Goal: Task Accomplishment & Management: Manage account settings

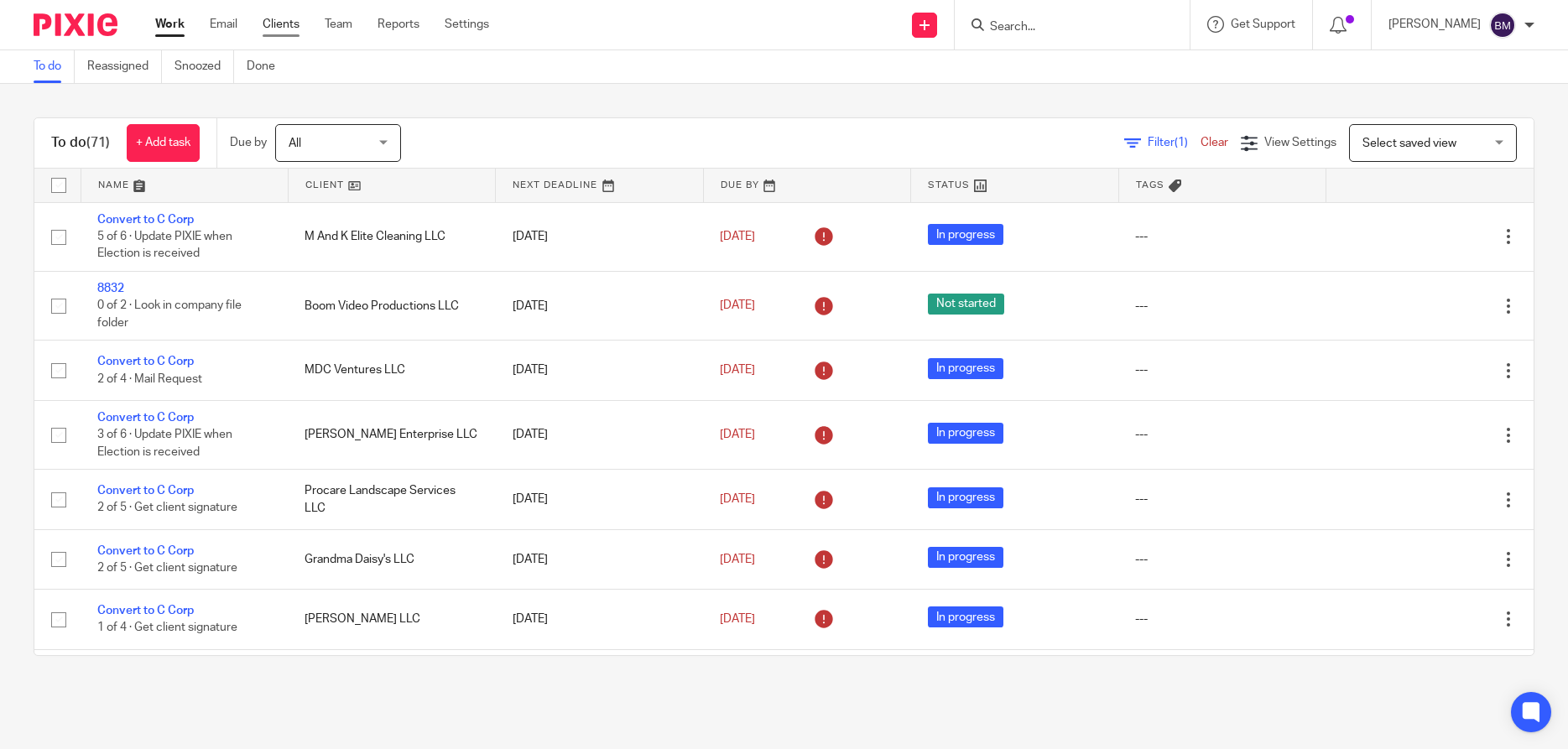
click at [275, 28] on link "Clients" at bounding box center [280, 24] width 37 height 17
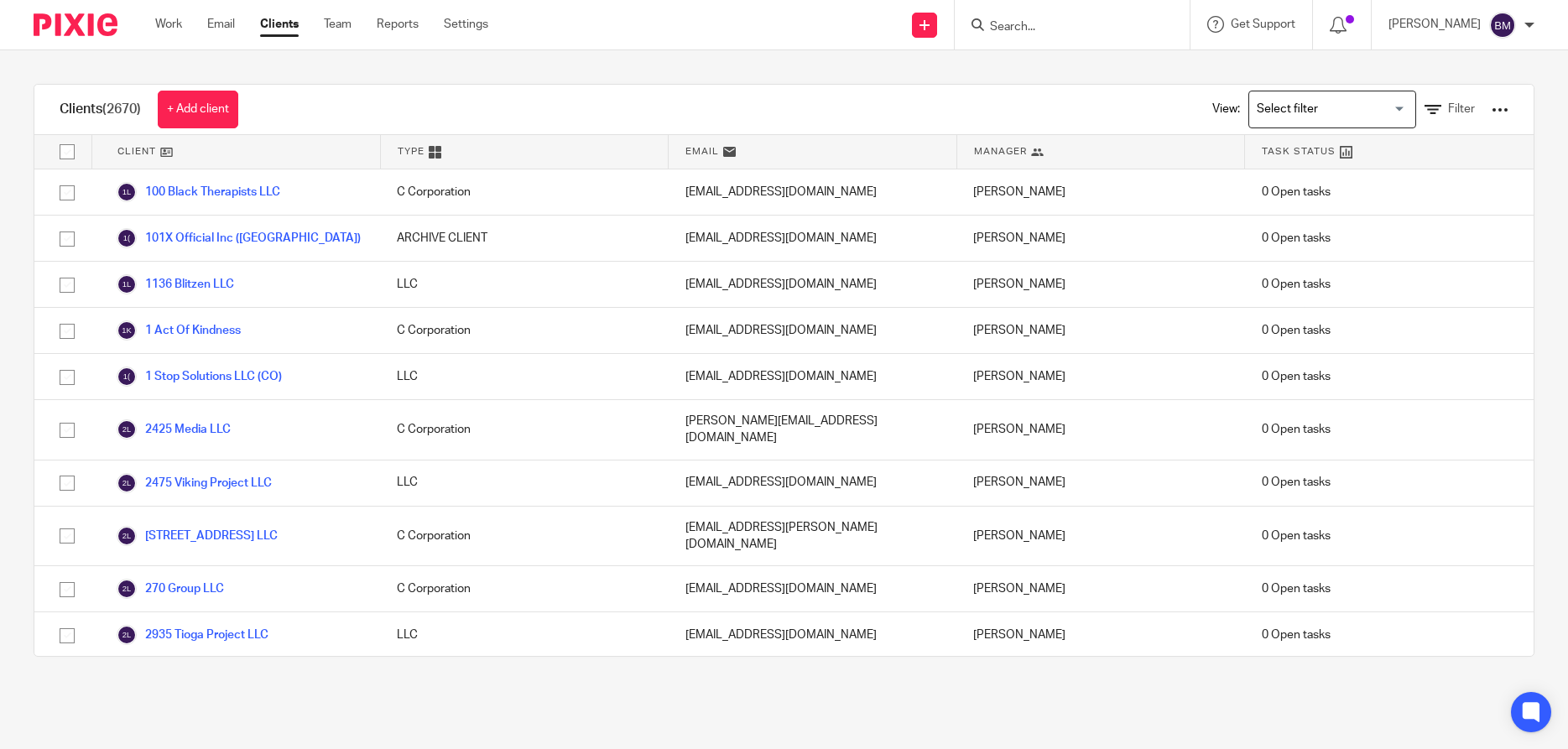
click at [1029, 18] on form at bounding box center [1077, 24] width 179 height 21
click at [1026, 30] on input "Search" at bounding box center [1063, 27] width 151 height 15
paste input "Four Seasons Logistics LLC"
type input "Four Seasons Logistics LLC"
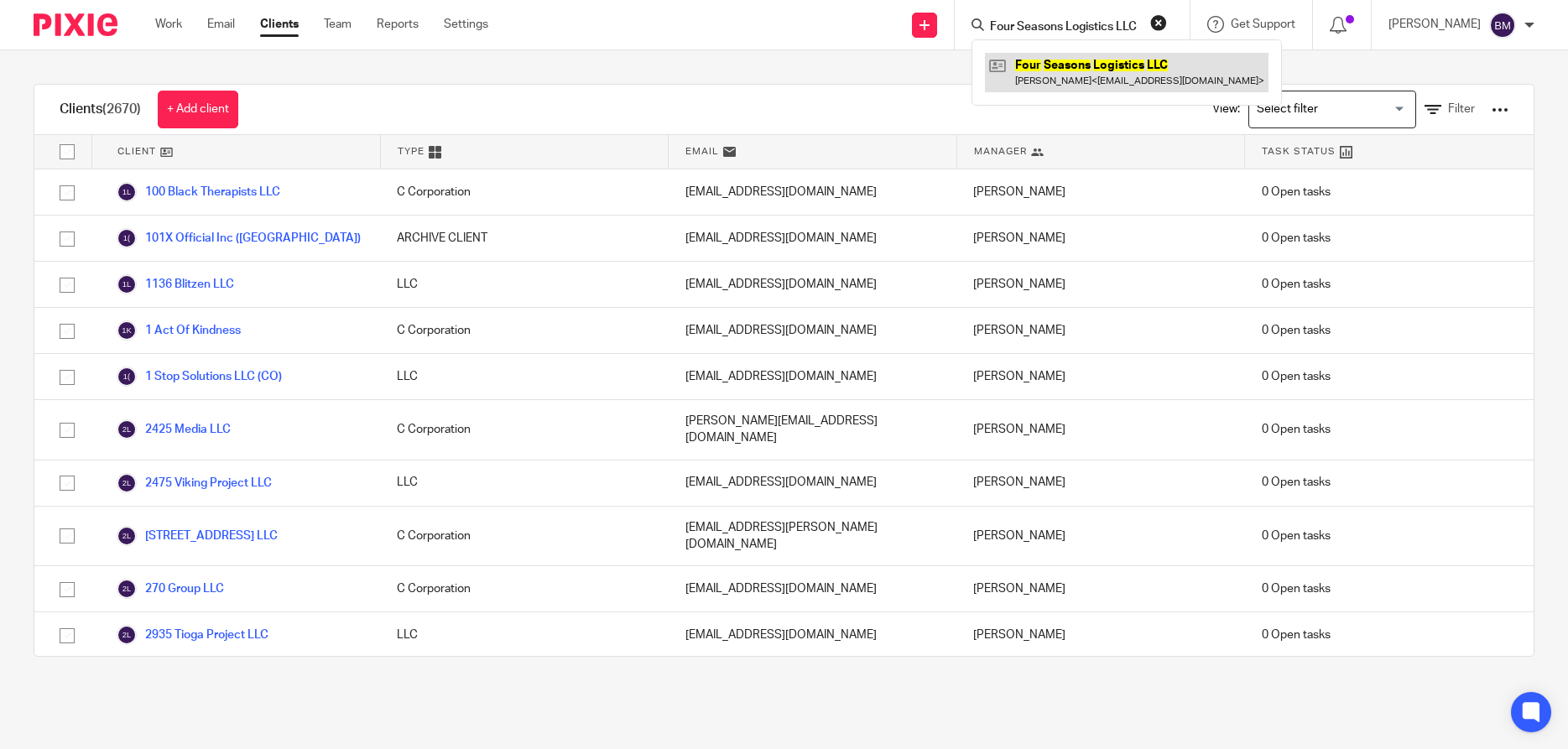
click at [1066, 67] on link at bounding box center [1126, 72] width 283 height 38
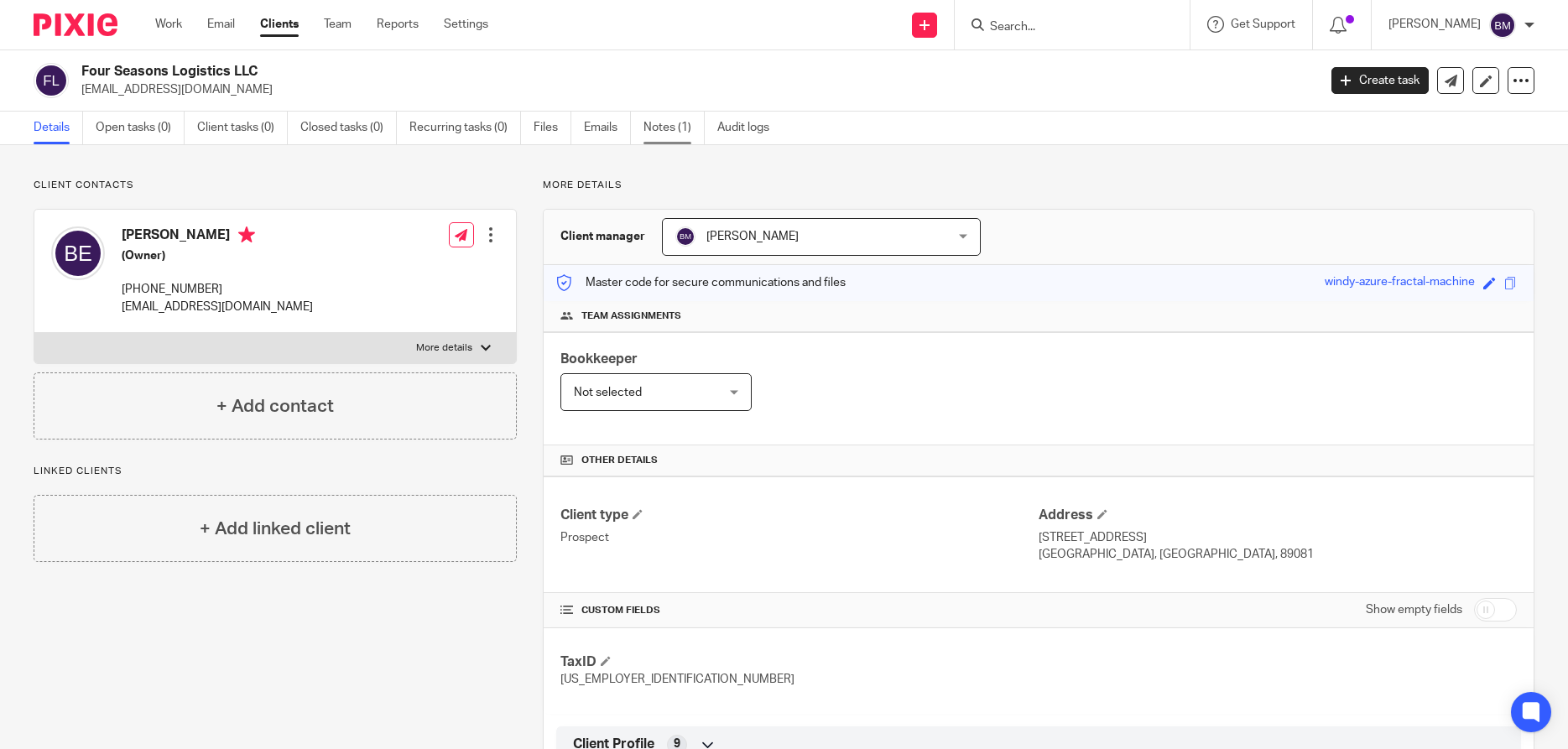
click at [661, 125] on link "Notes (1)" at bounding box center [674, 127] width 61 height 33
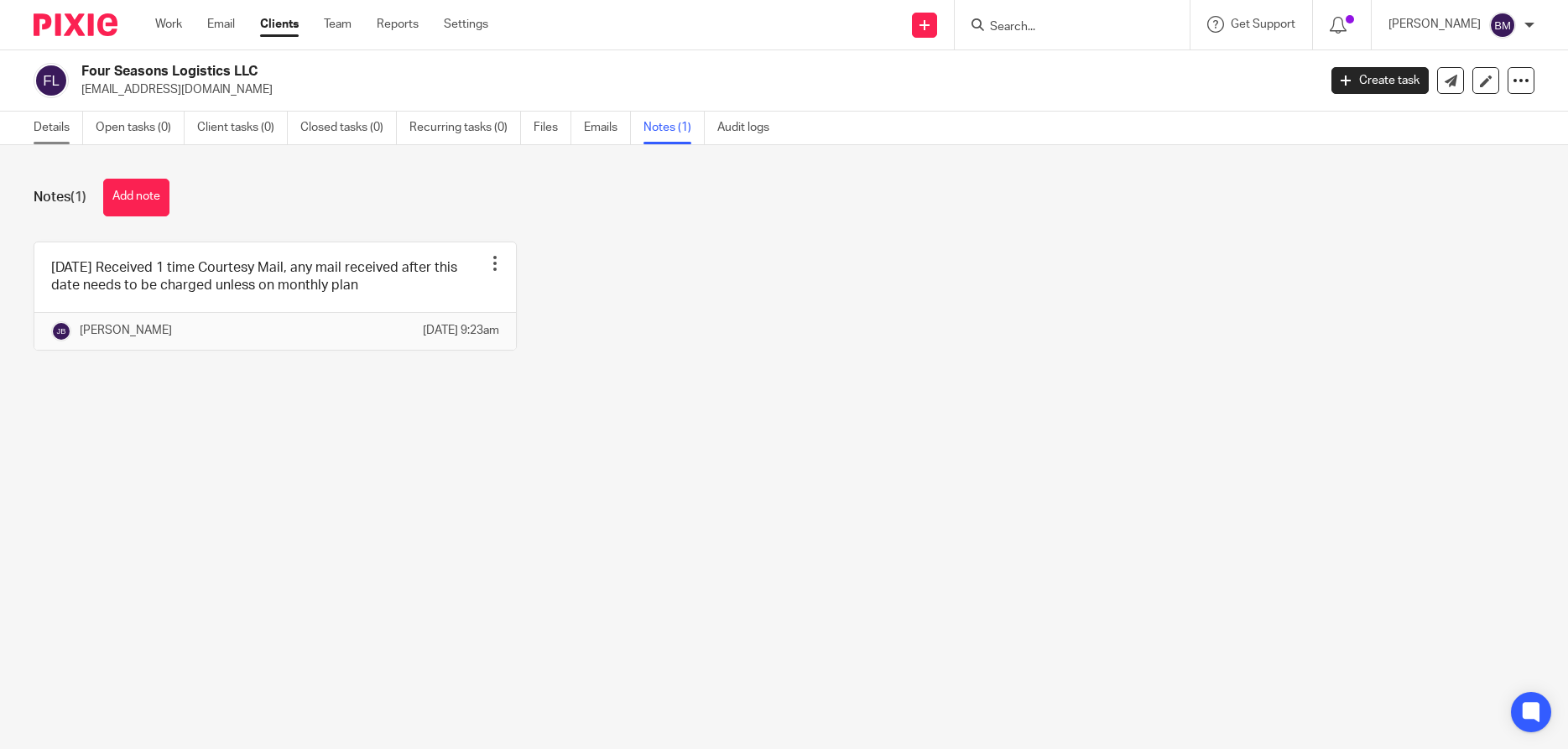
click at [57, 125] on link "Details" at bounding box center [58, 127] width 49 height 33
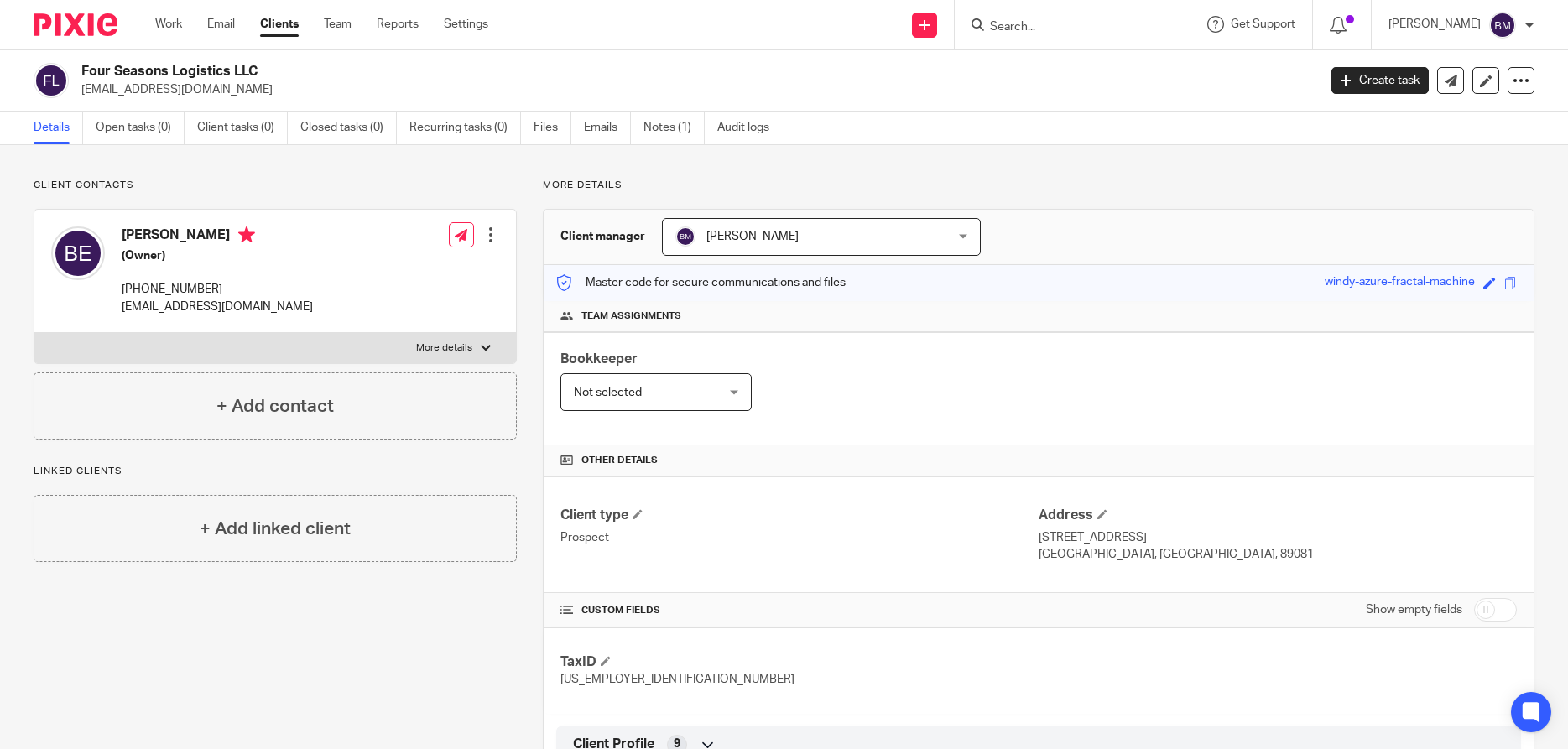
click at [1496, 610] on input "checkbox" at bounding box center [1495, 610] width 42 height 24
checkbox input "true"
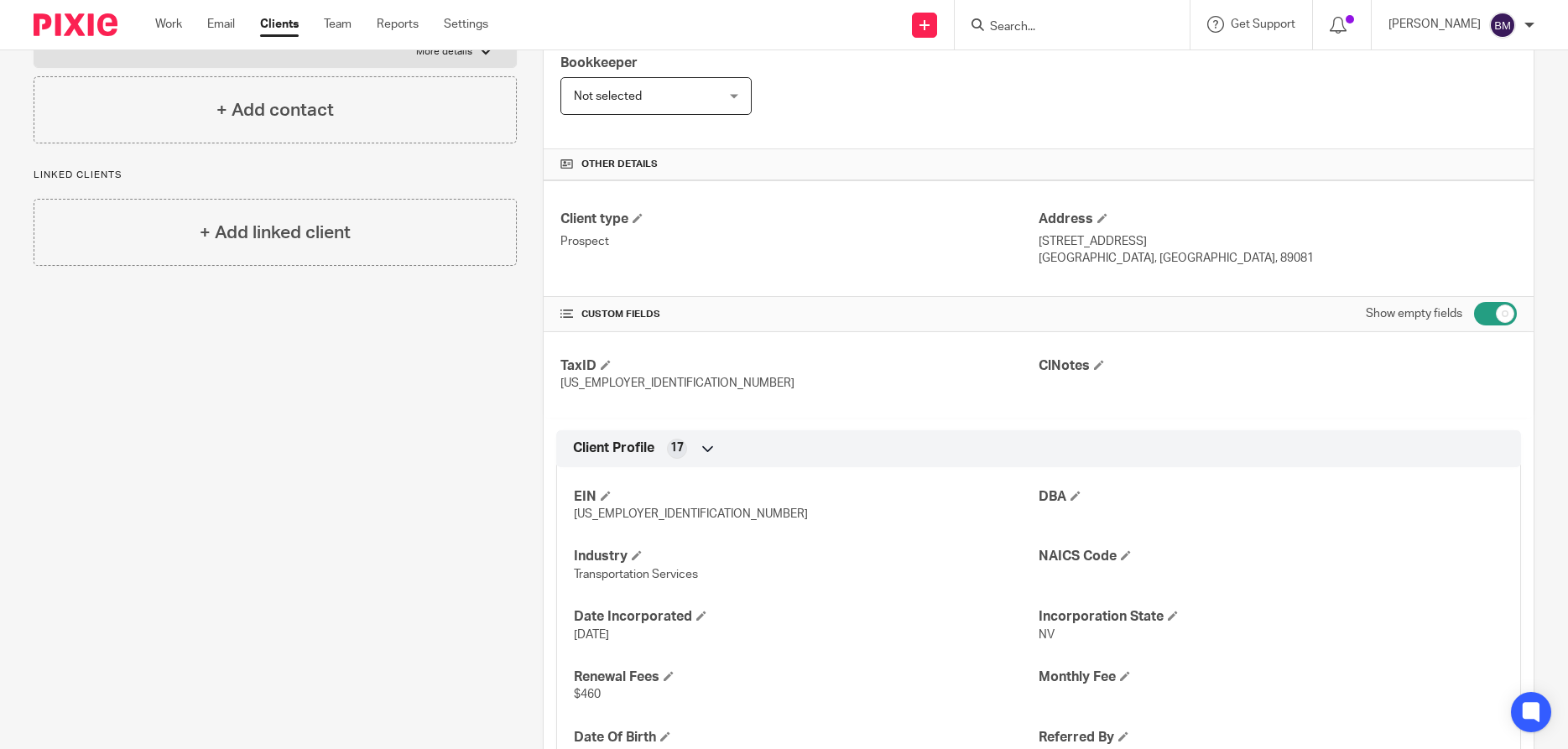
scroll to position [322, 0]
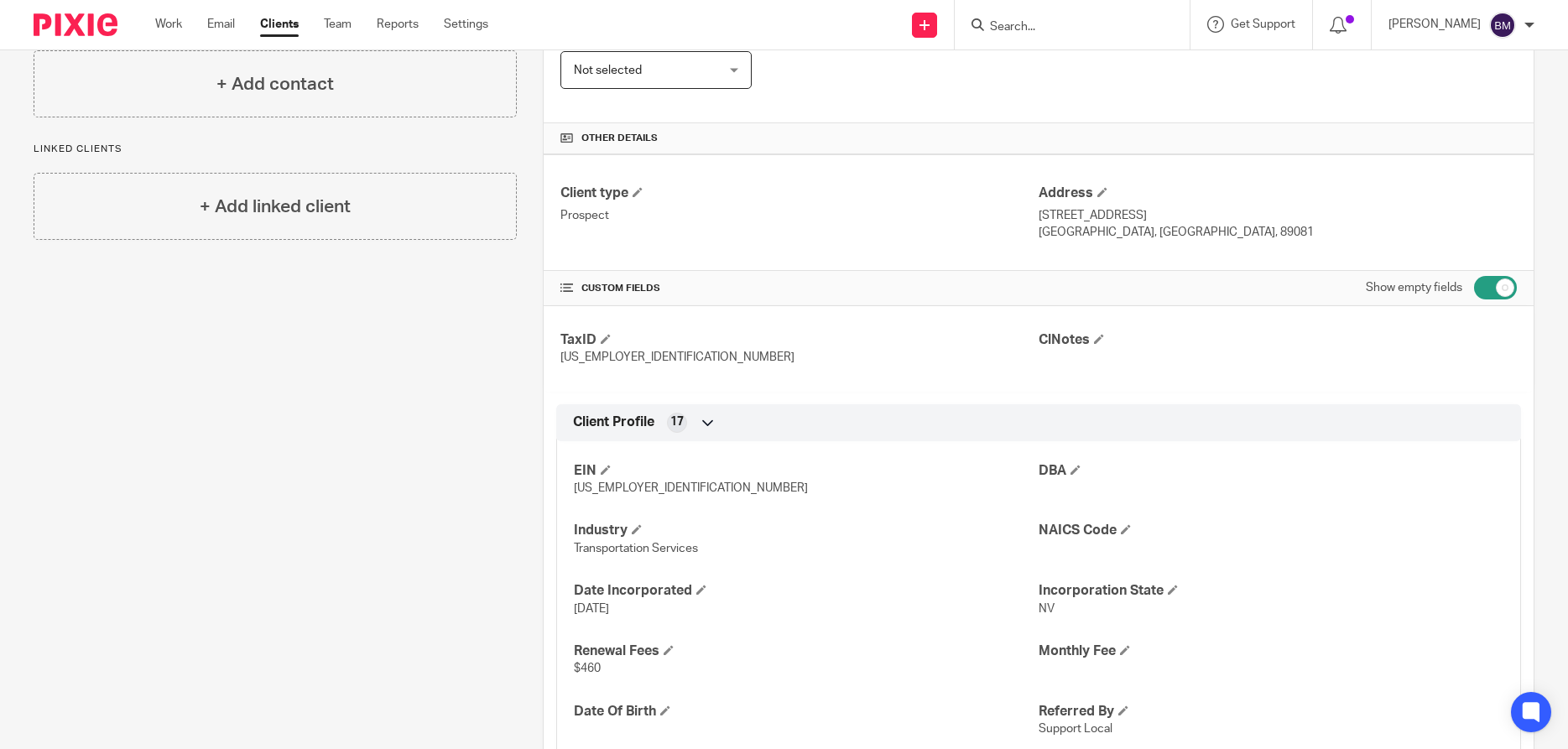
click at [1047, 26] on input "Search" at bounding box center [1063, 27] width 151 height 15
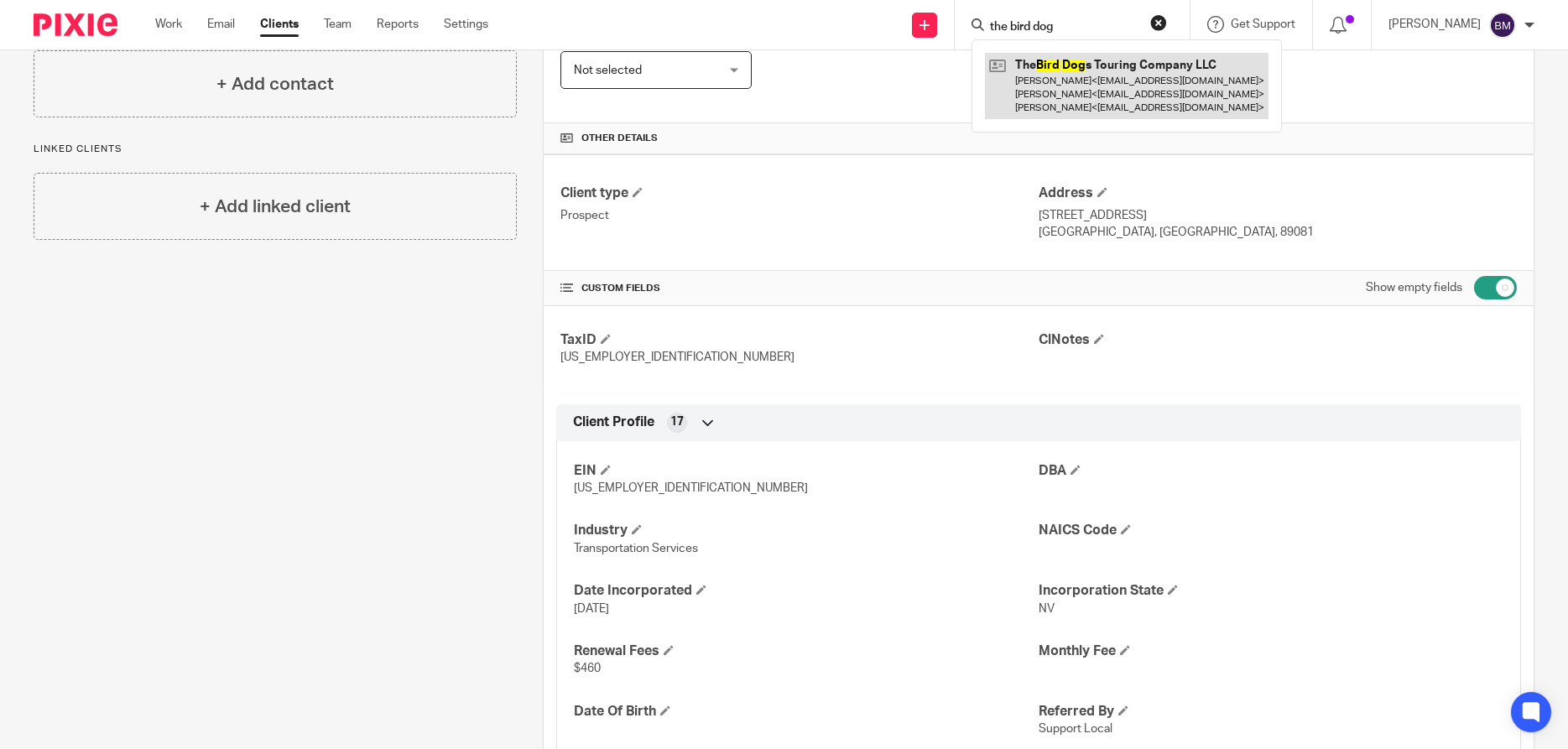
type input "the bird dog"
click at [1079, 60] on link at bounding box center [1126, 86] width 283 height 66
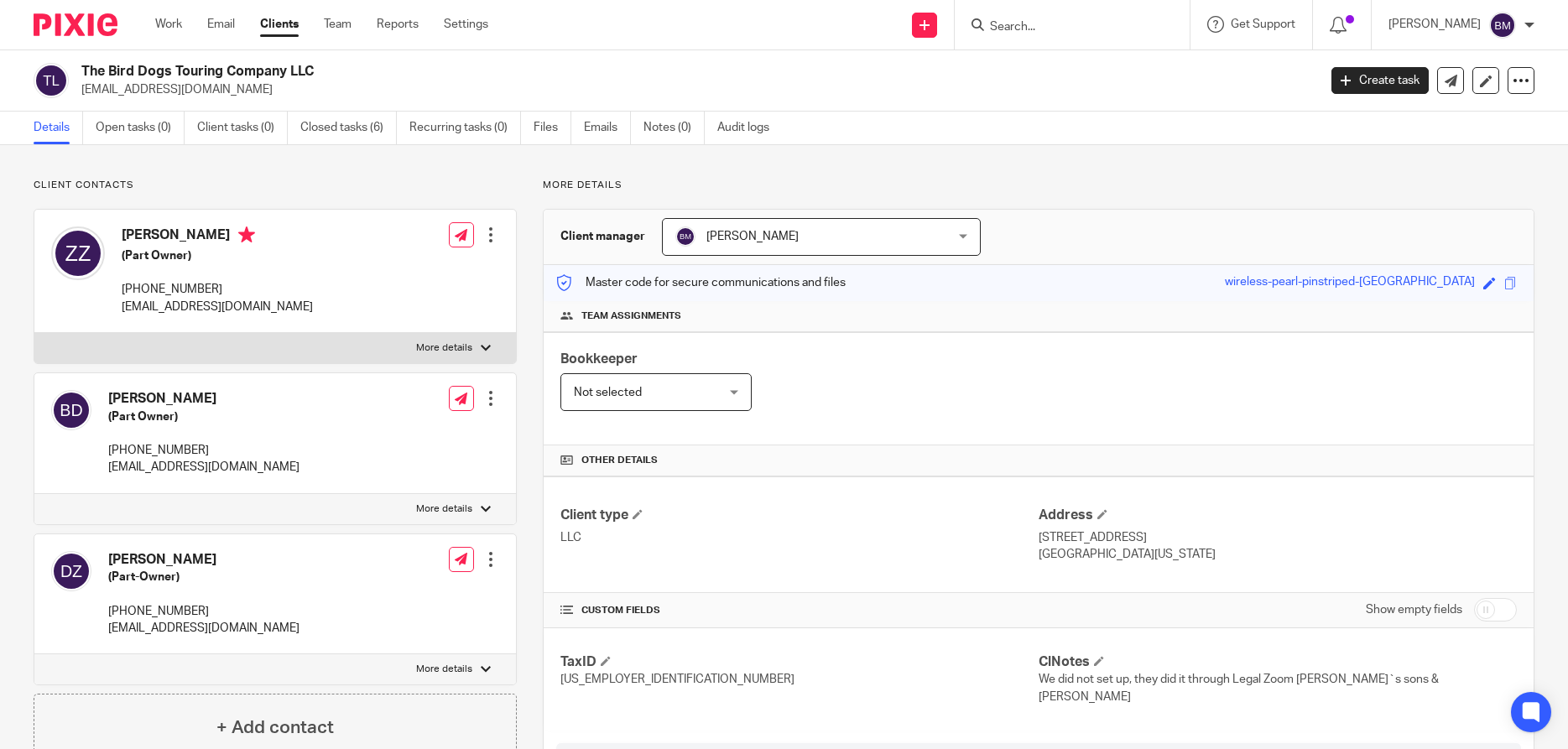
click at [288, 25] on link "Clients" at bounding box center [278, 24] width 39 height 17
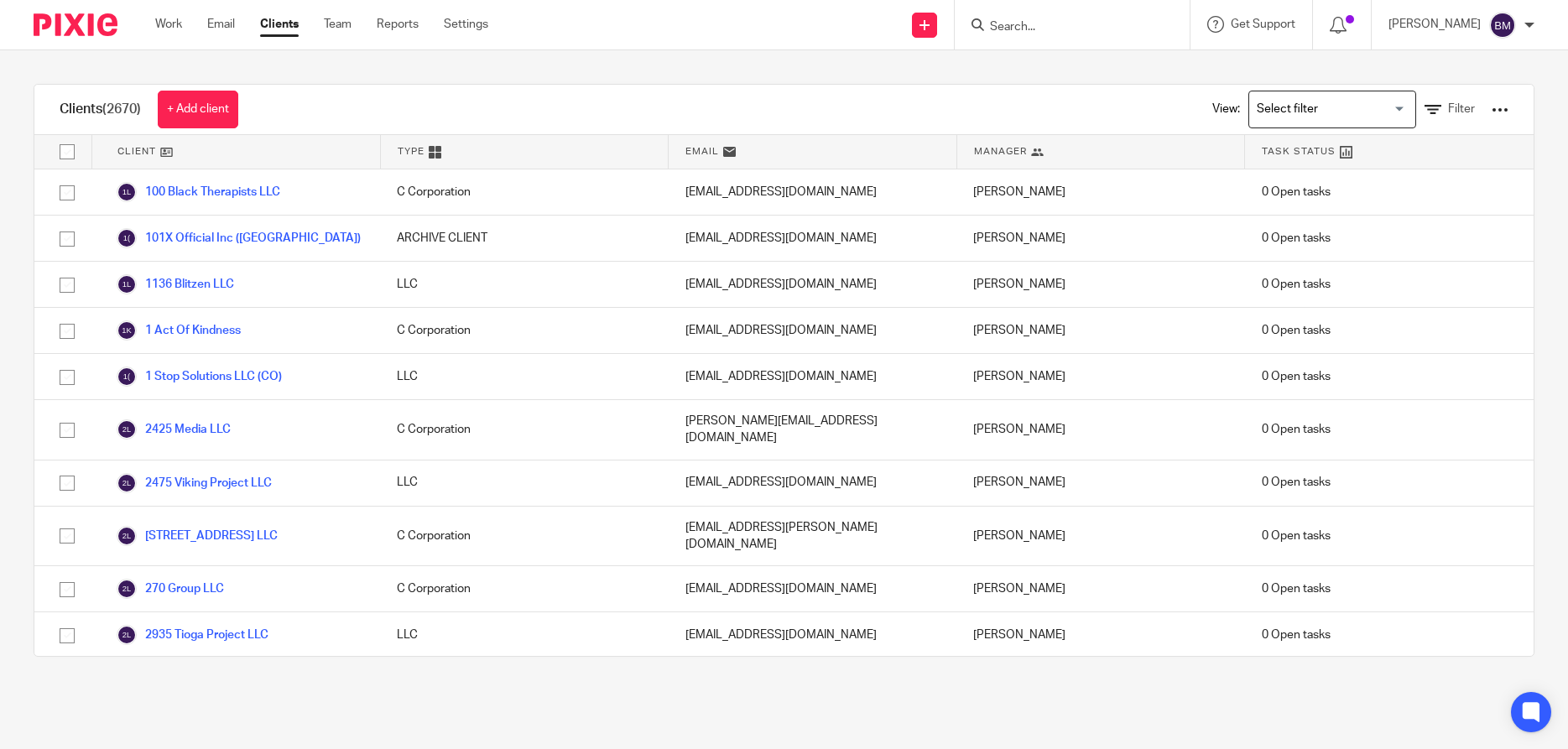
click at [1015, 20] on input "Search" at bounding box center [1063, 27] width 151 height 15
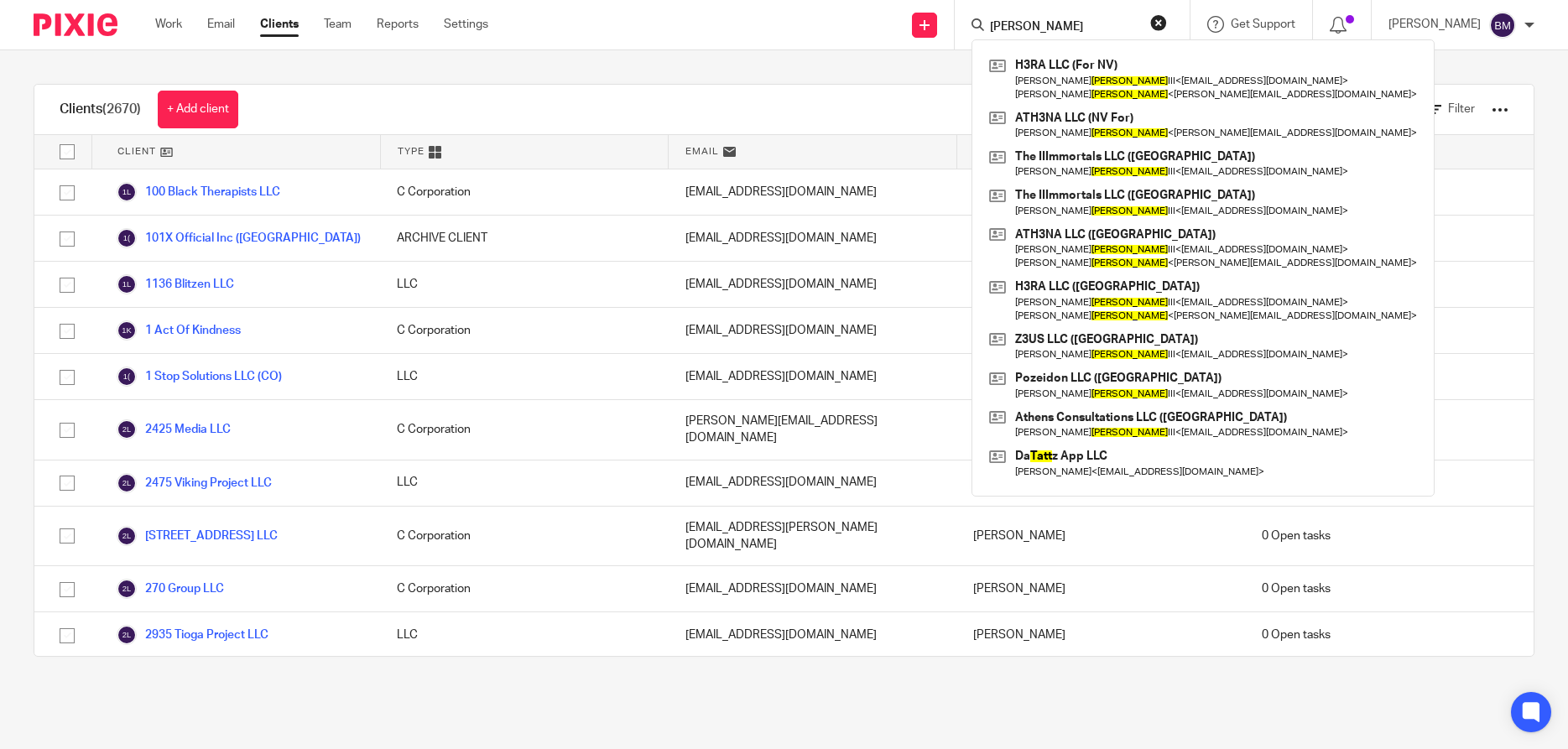
type input "tate"
drag, startPoint x: 1180, startPoint y: 25, endPoint x: 1170, endPoint y: 24, distance: 10.0
click at [1167, 24] on button "reset" at bounding box center [1158, 22] width 17 height 17
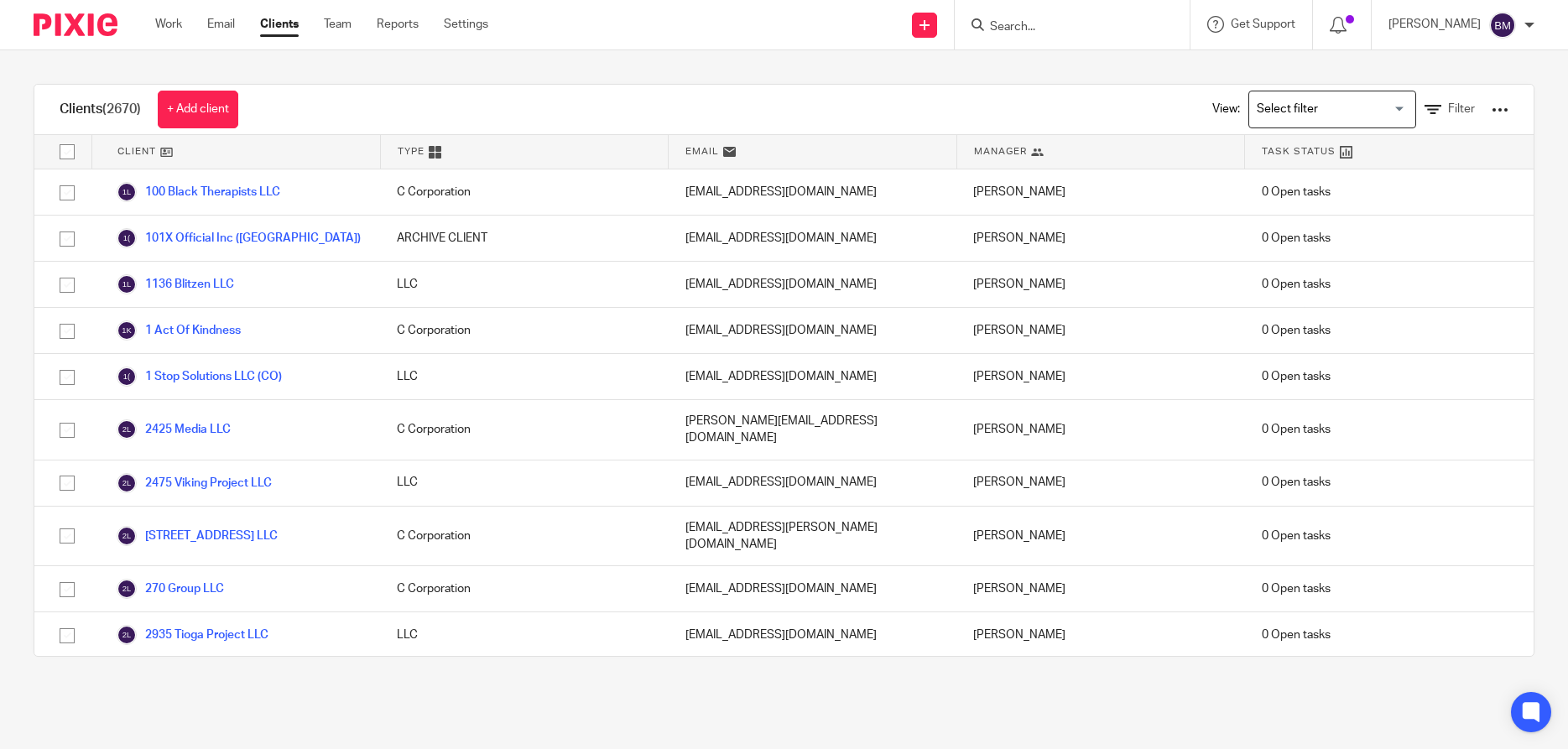
click at [1017, 20] on input "Search" at bounding box center [1063, 27] width 151 height 15
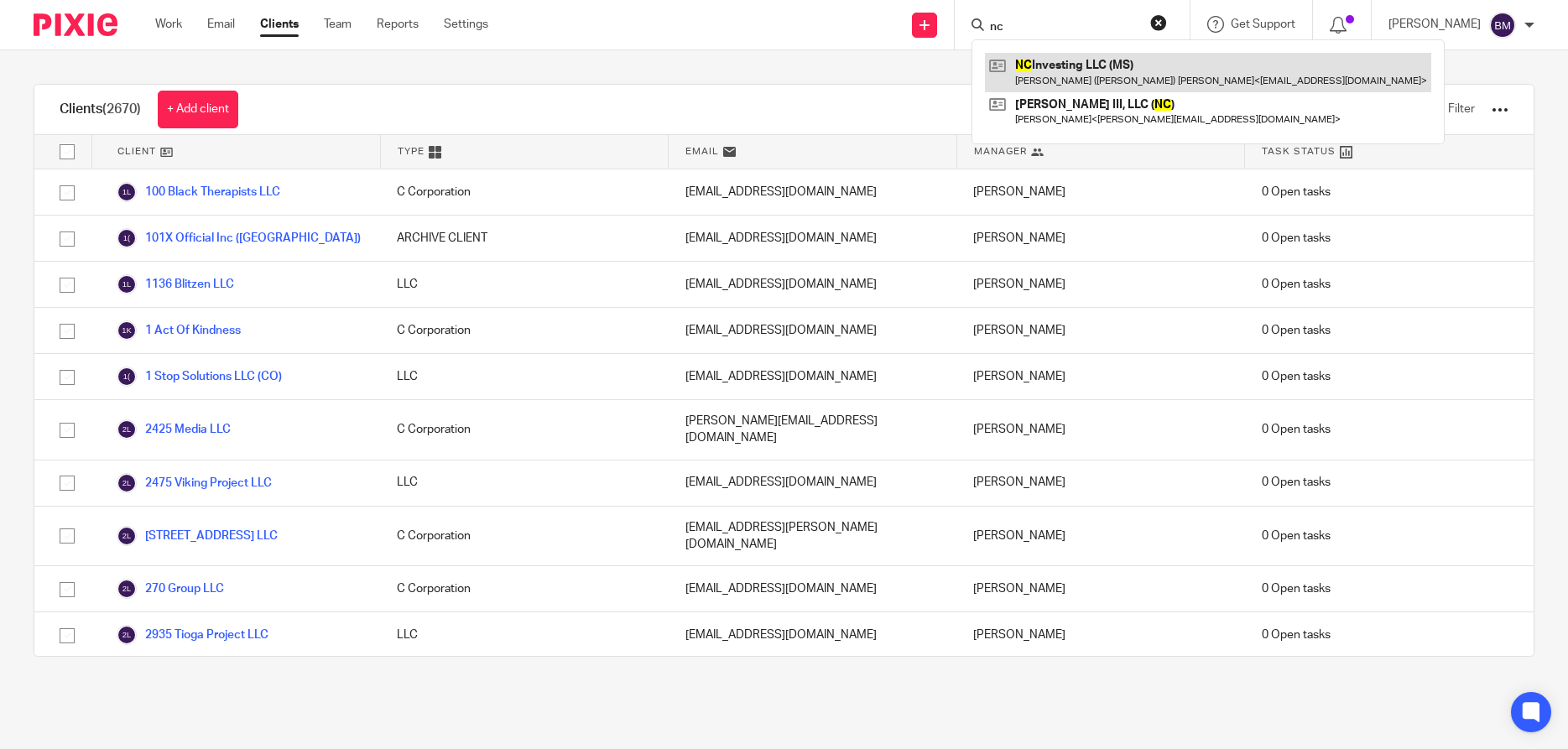
type input "nc"
click at [1089, 74] on link at bounding box center [1208, 72] width 446 height 38
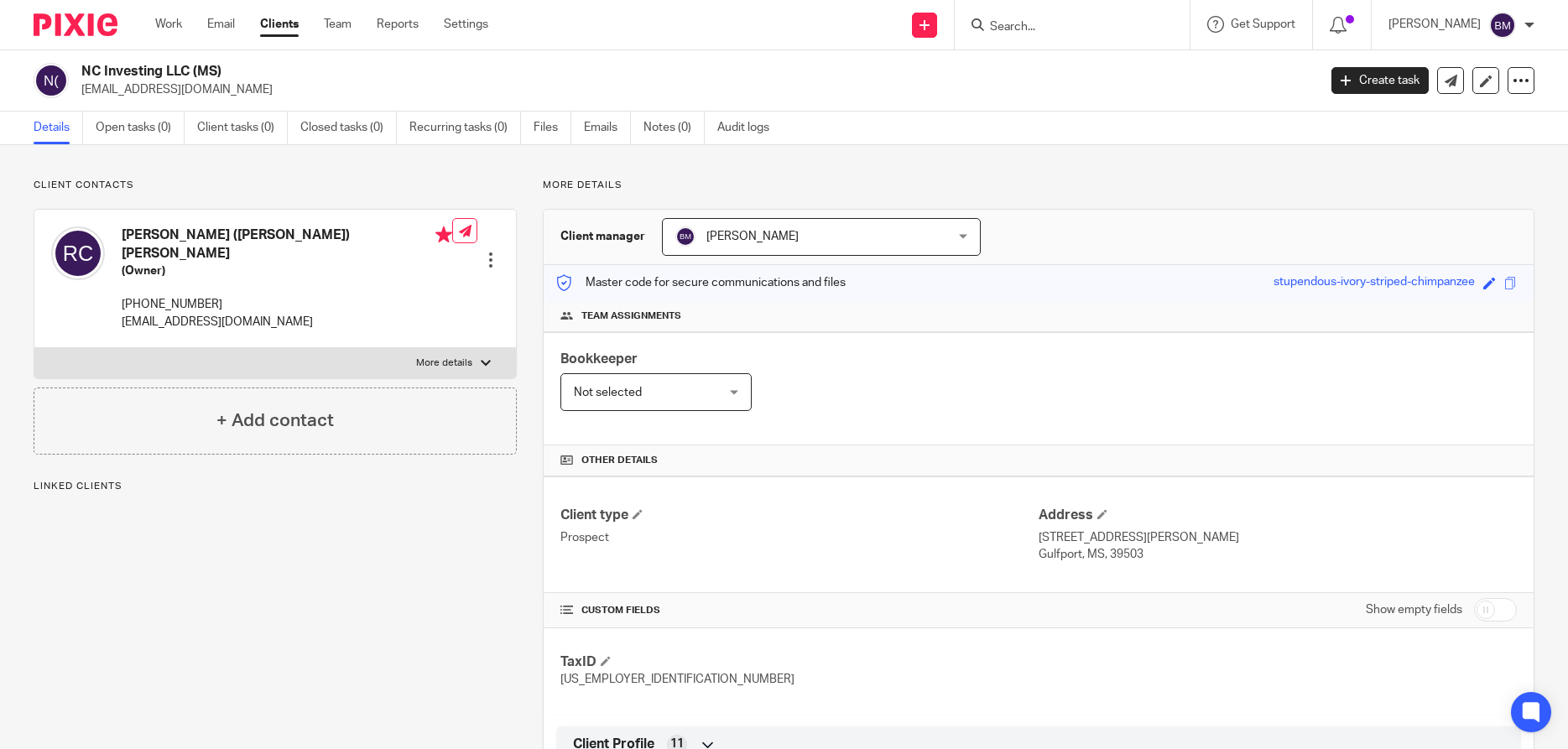
click at [1505, 605] on input "checkbox" at bounding box center [1495, 610] width 42 height 24
checkbox input "true"
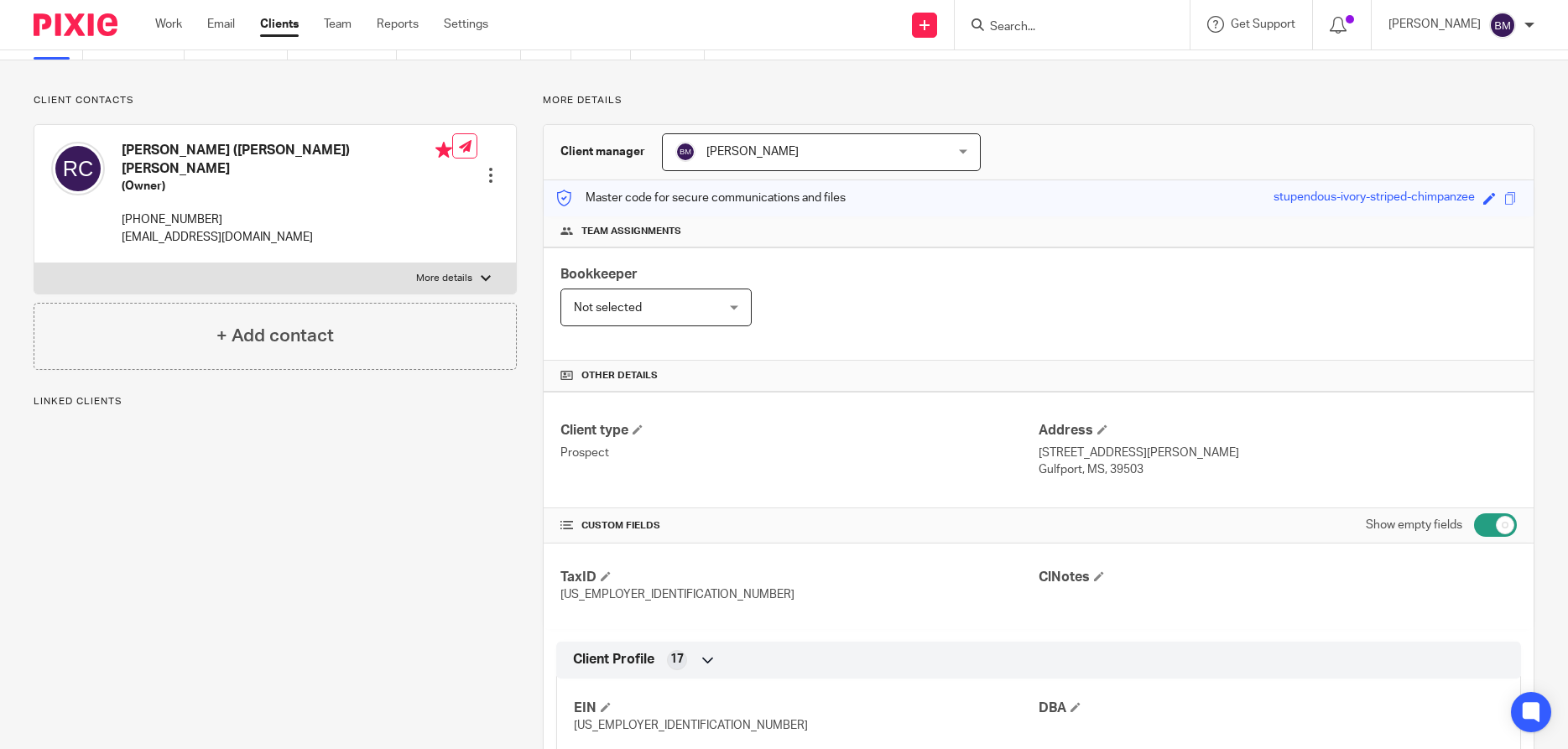
scroll to position [242, 0]
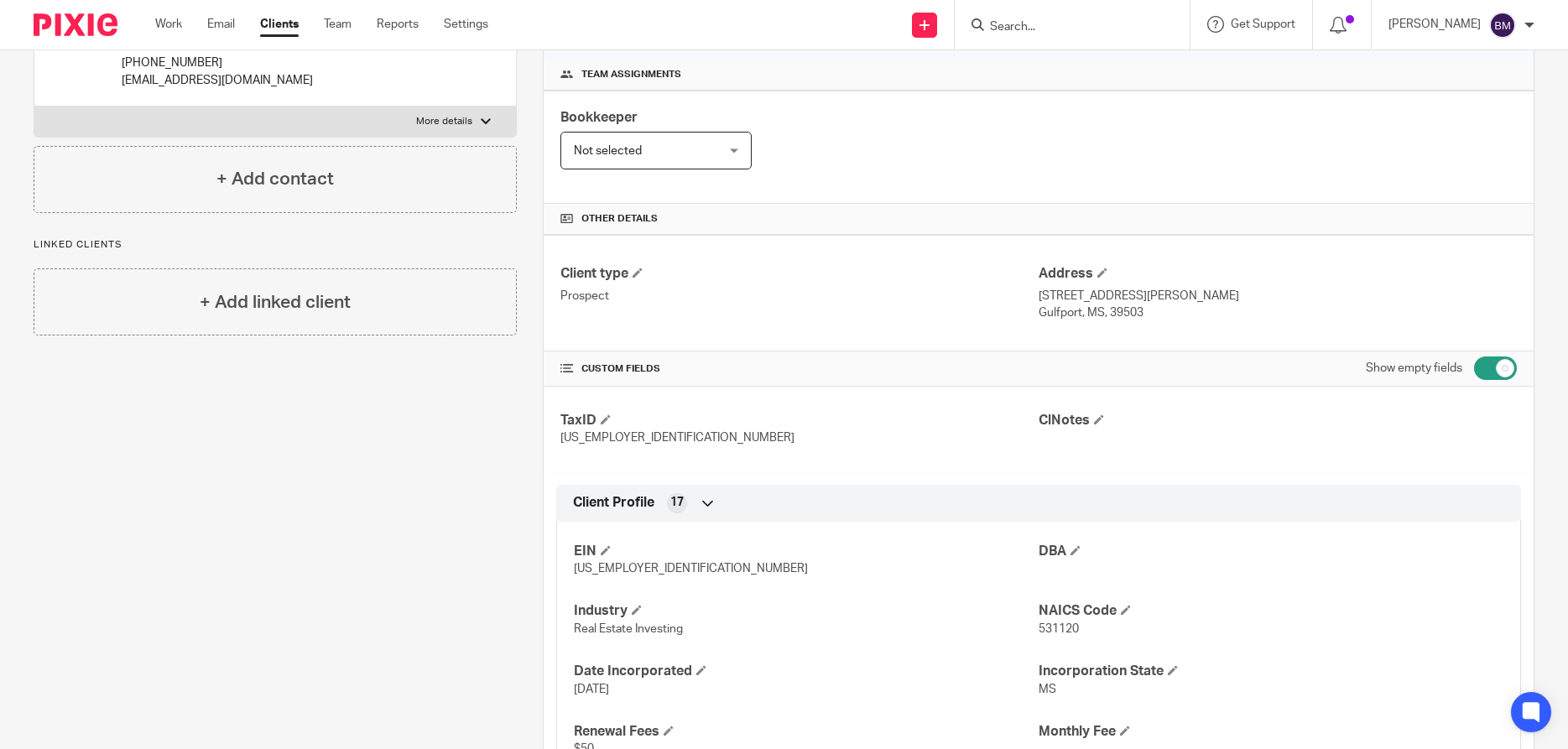
click at [1035, 29] on input "Search" at bounding box center [1063, 27] width 151 height 15
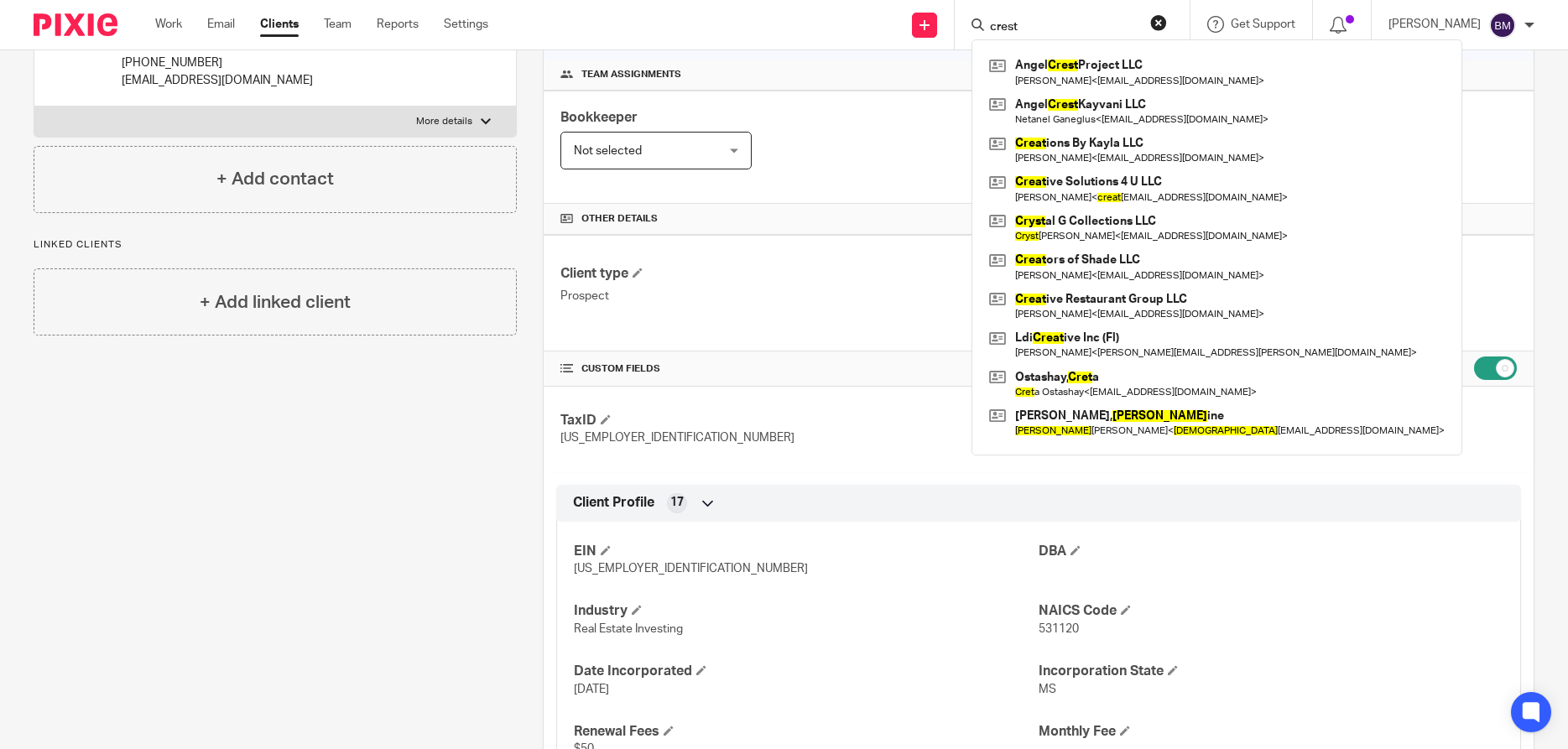
type input "crest"
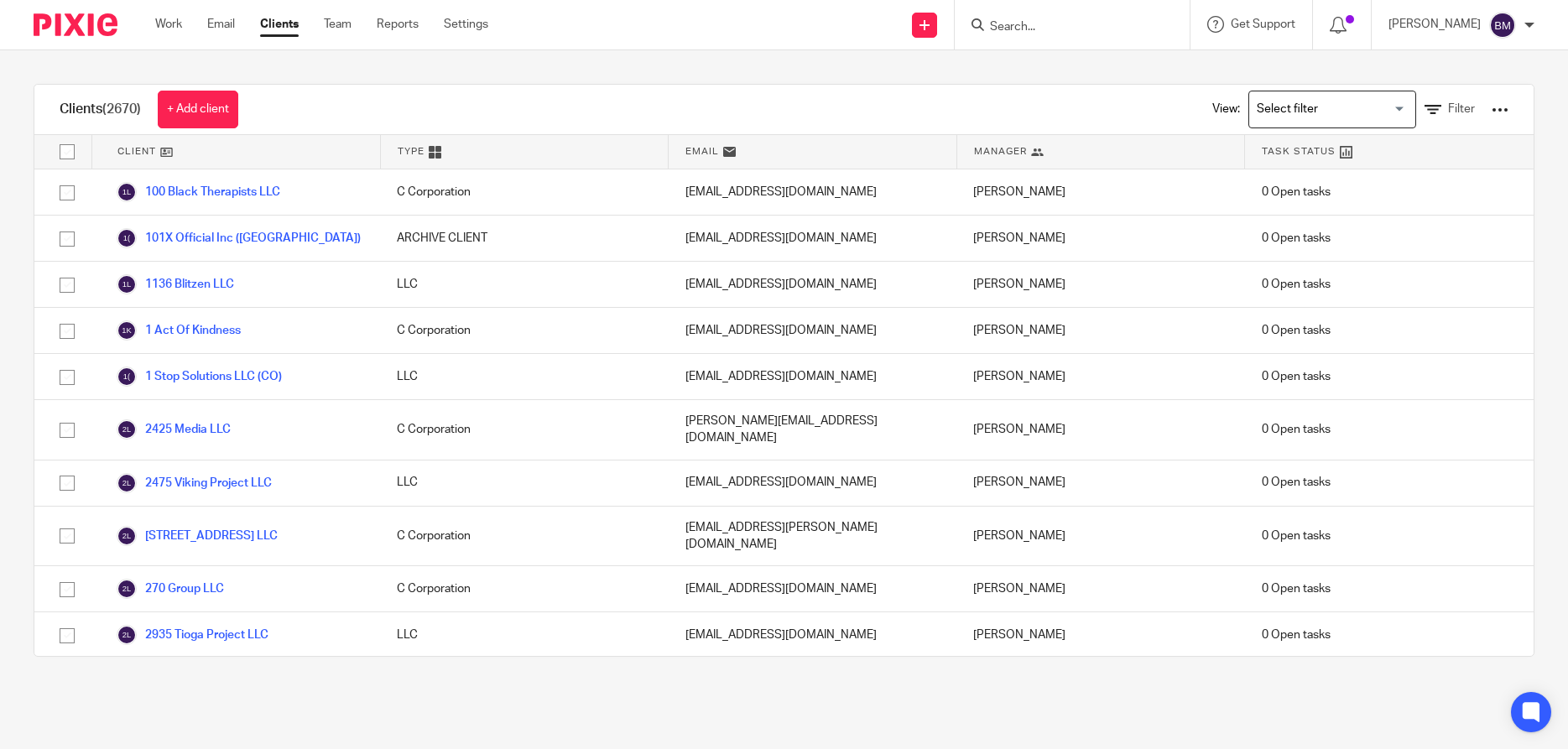
click at [1041, 24] on input "Search" at bounding box center [1063, 27] width 151 height 15
type input "z3"
click at [1059, 61] on link at bounding box center [1126, 72] width 283 height 38
